Goal: Information Seeking & Learning: Learn about a topic

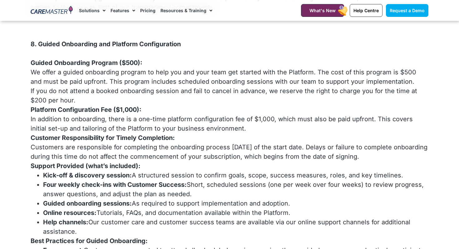
scroll to position [869, 0]
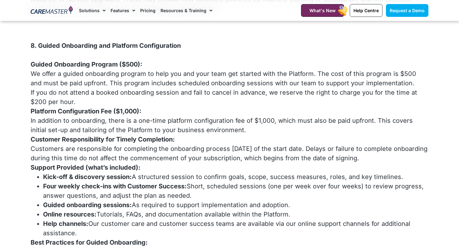
drag, startPoint x: 402, startPoint y: 123, endPoint x: 224, endPoint y: 125, distance: 178.6
click at [224, 124] on div "Guided Onboarding Program ($500): We offer a guided onboarding program to help …" at bounding box center [230, 111] width 398 height 122
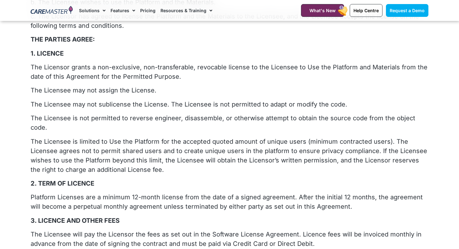
scroll to position [0, 0]
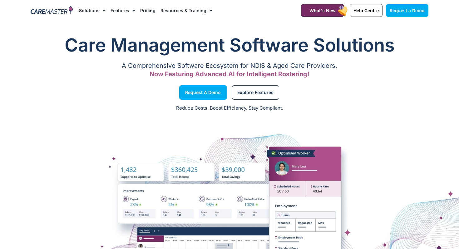
click at [146, 11] on link "Pricing" at bounding box center [147, 10] width 15 height 21
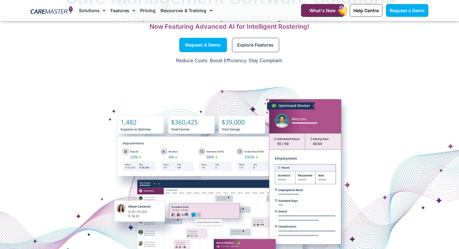
scroll to position [48, 0]
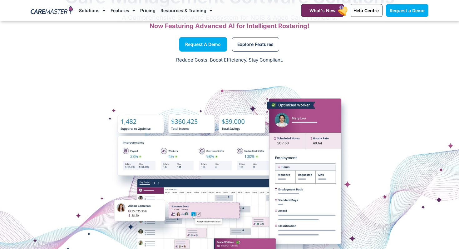
click at [102, 198] on div at bounding box center [229, 177] width 459 height 156
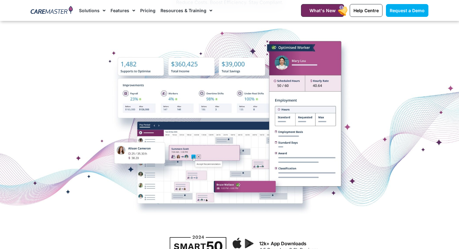
scroll to position [71, 0]
